Goal: Information Seeking & Learning: Learn about a topic

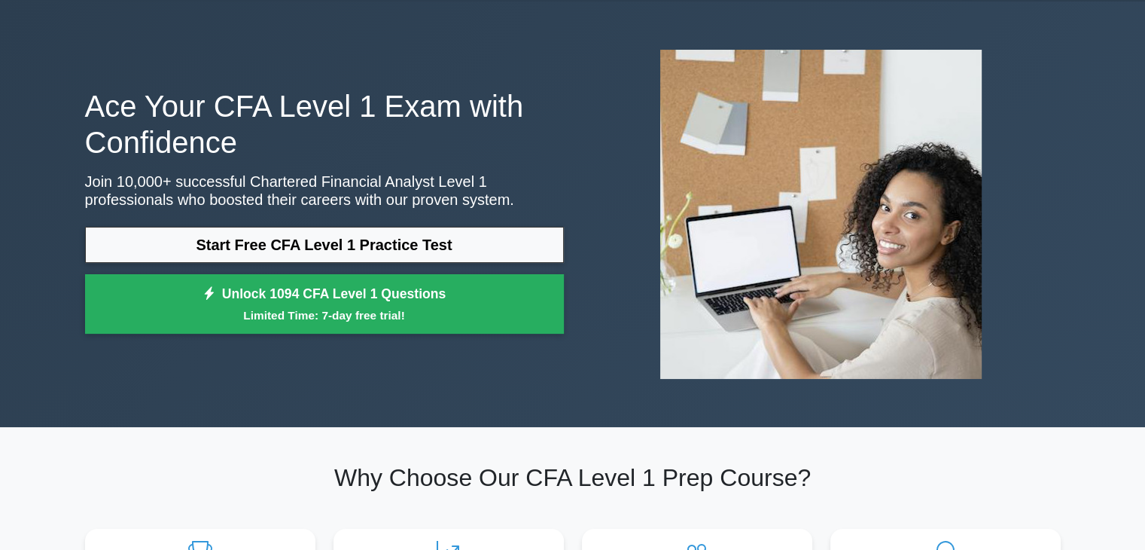
scroll to position [47, 0]
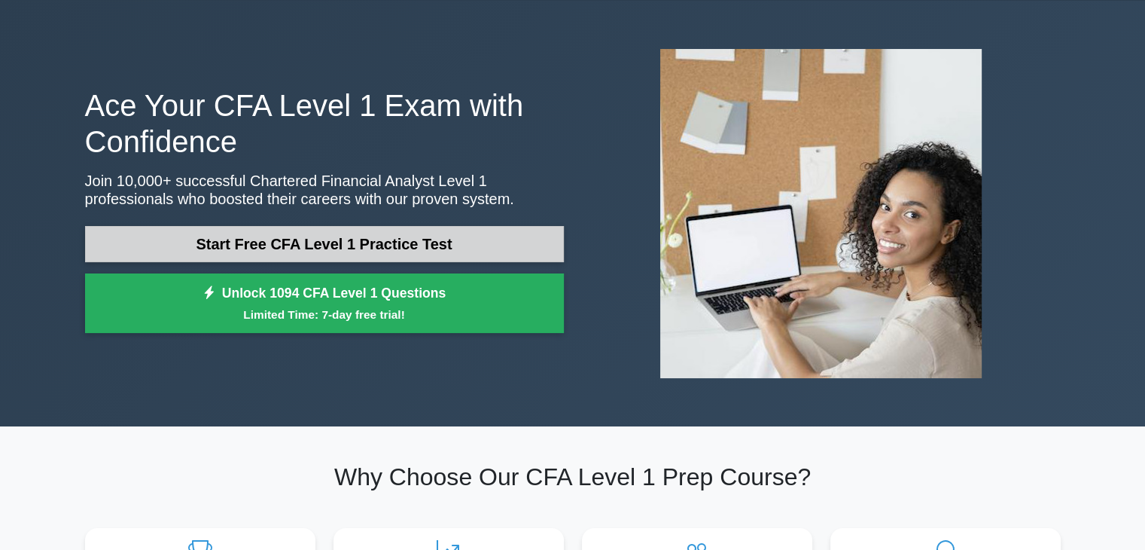
click at [494, 242] on link "Start Free CFA Level 1 Practice Test" at bounding box center [324, 244] width 479 height 36
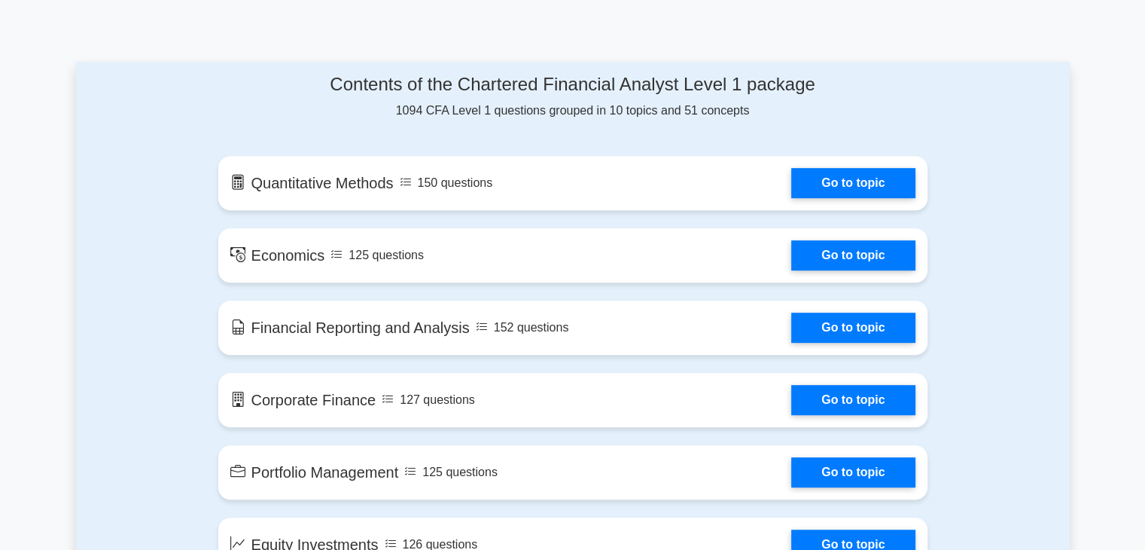
scroll to position [738, 0]
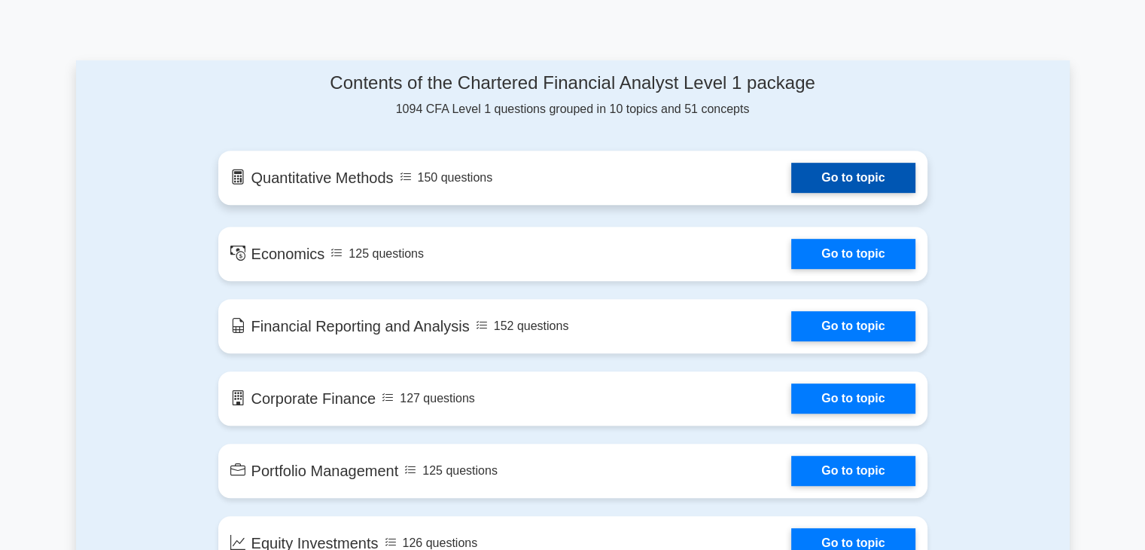
click at [883, 172] on link "Go to topic" at bounding box center [852, 178] width 123 height 30
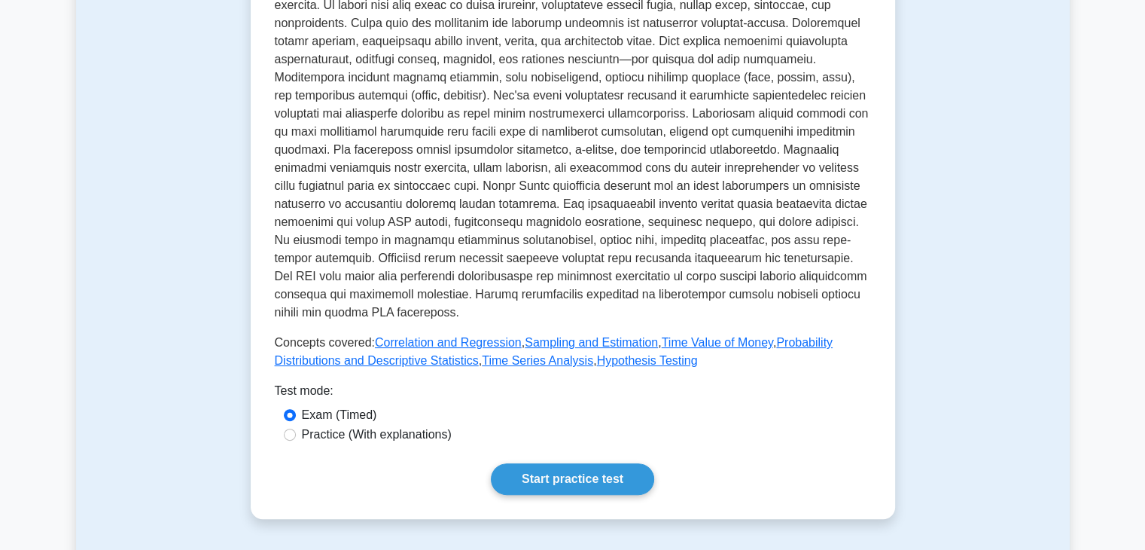
scroll to position [355, 0]
click at [290, 437] on input "Practice (With explanations)" at bounding box center [290, 434] width 12 height 12
radio input "true"
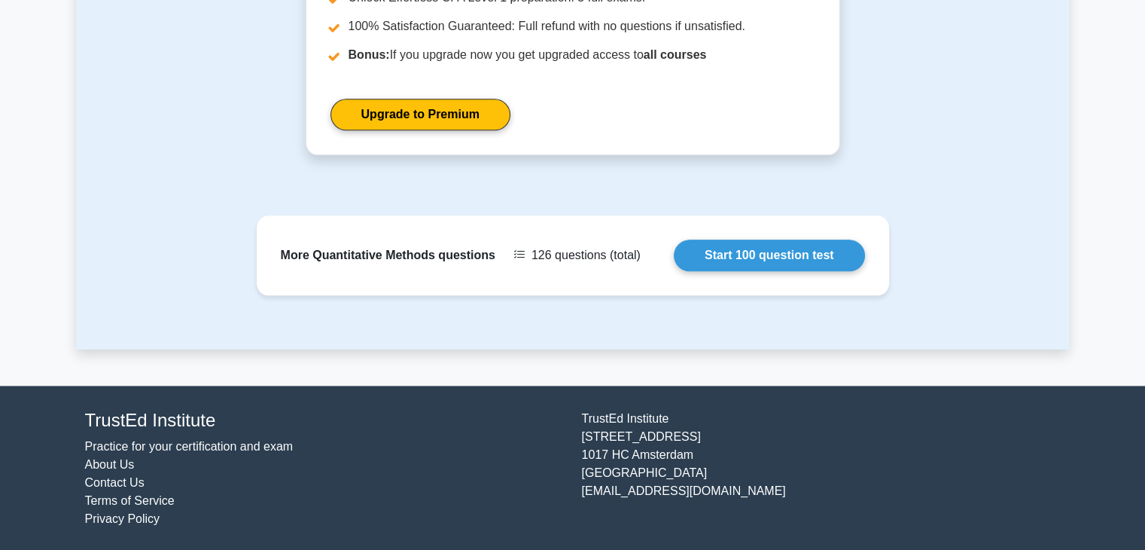
scroll to position [1763, 0]
